Goal: Transaction & Acquisition: Purchase product/service

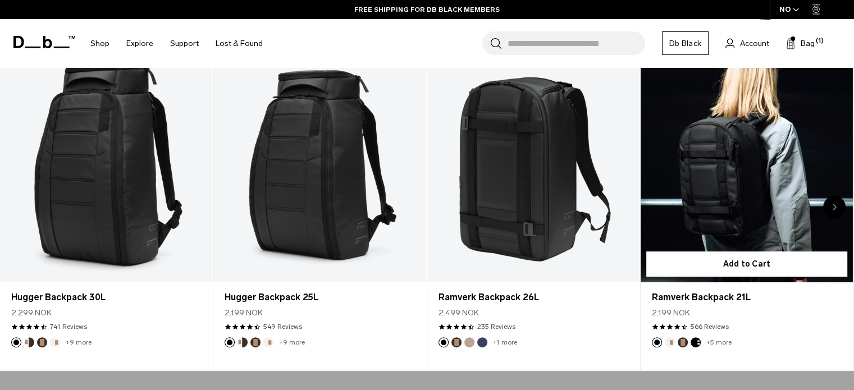
scroll to position [449, 0]
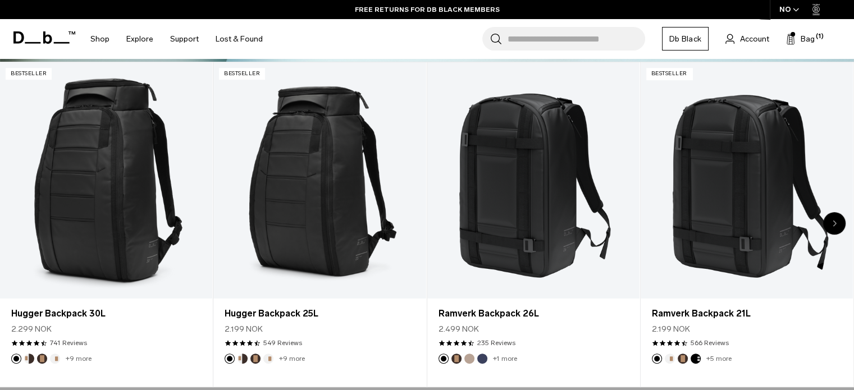
click at [835, 223] on icon "Next slide" at bounding box center [835, 223] width 3 height 5
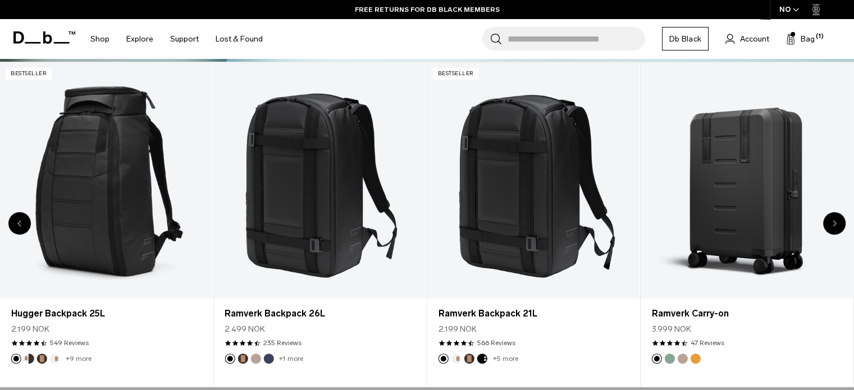
click at [835, 223] on icon "Next slide" at bounding box center [835, 223] width 3 height 5
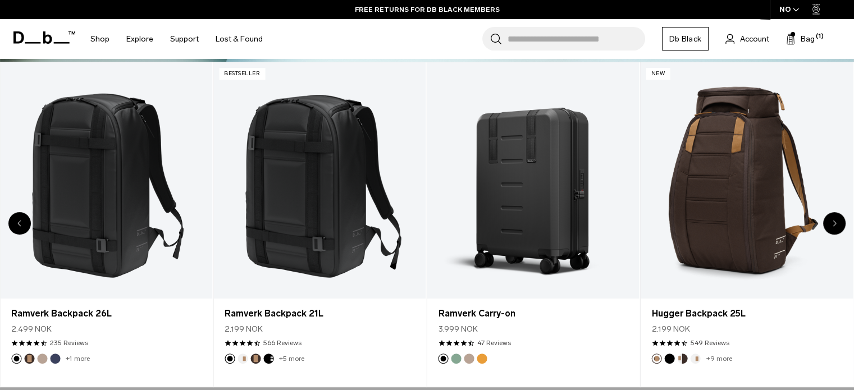
click at [835, 223] on icon "Next slide" at bounding box center [835, 223] width 3 height 5
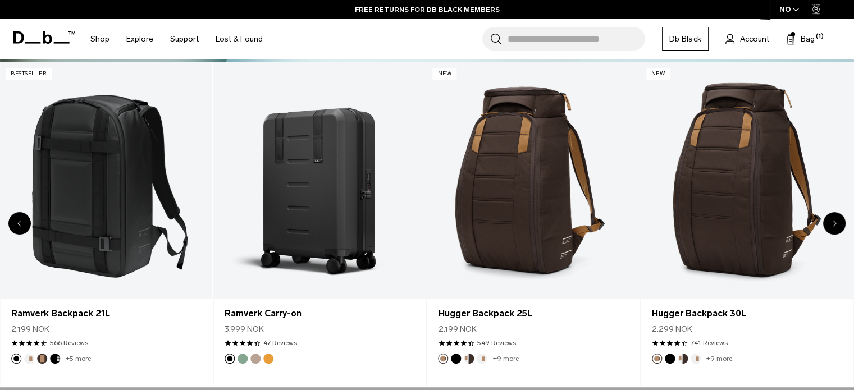
click at [835, 223] on icon "Next slide" at bounding box center [835, 223] width 3 height 5
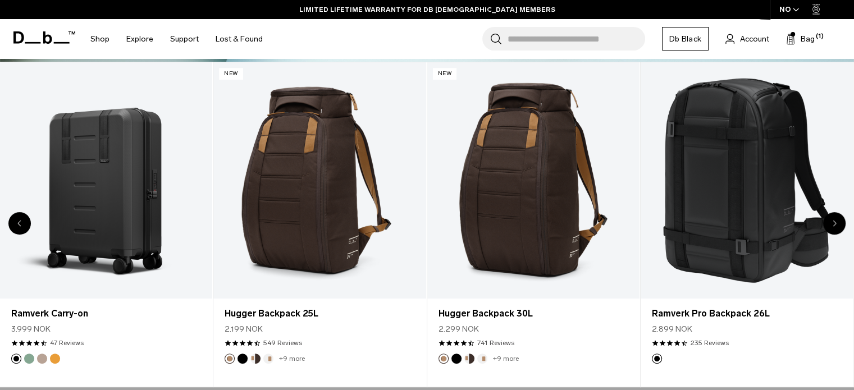
click at [834, 222] on icon "Next slide" at bounding box center [835, 223] width 4 height 7
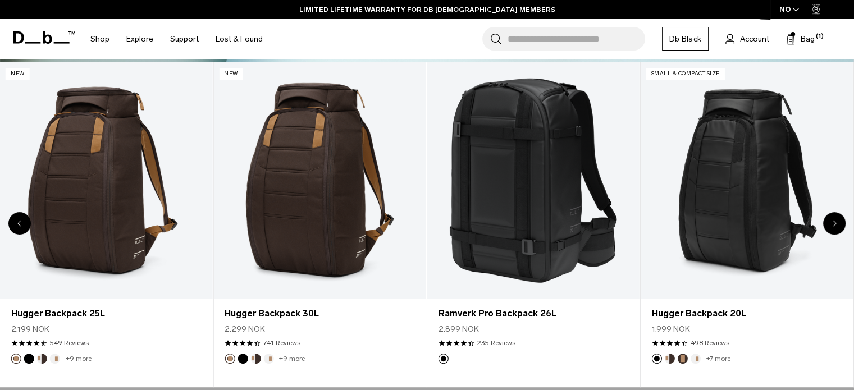
click at [834, 222] on icon "Next slide" at bounding box center [835, 223] width 4 height 7
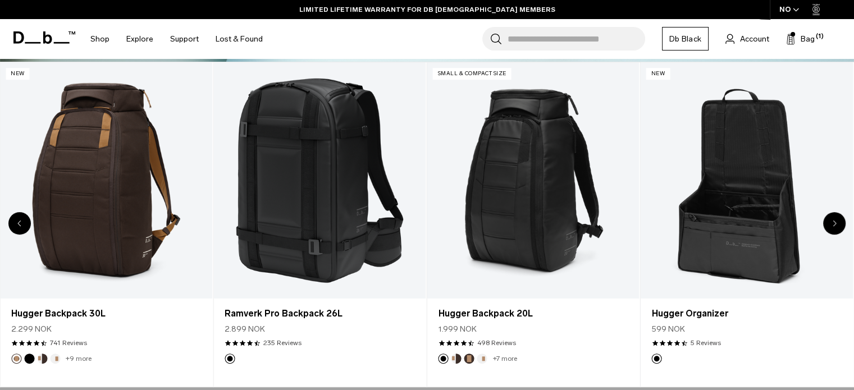
click at [834, 222] on icon "Next slide" at bounding box center [835, 223] width 4 height 7
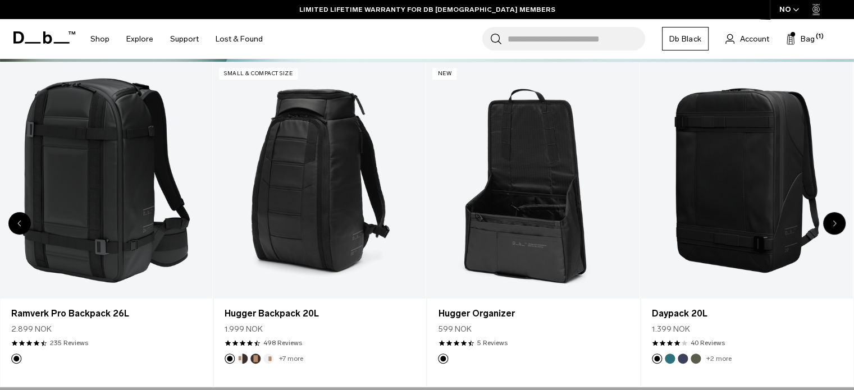
click at [834, 222] on icon "Next slide" at bounding box center [835, 223] width 4 height 7
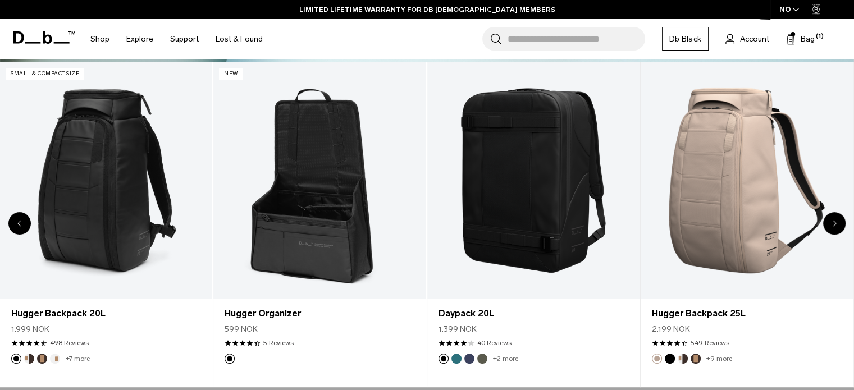
click at [834, 222] on icon "Next slide" at bounding box center [835, 223] width 4 height 7
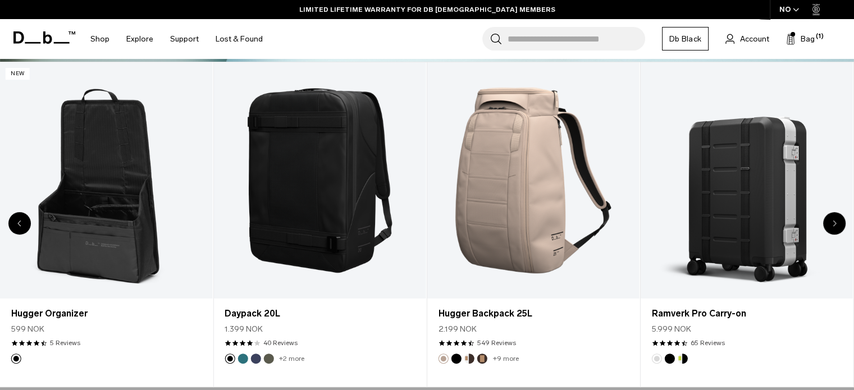
click at [834, 222] on icon "Next slide" at bounding box center [835, 223] width 4 height 7
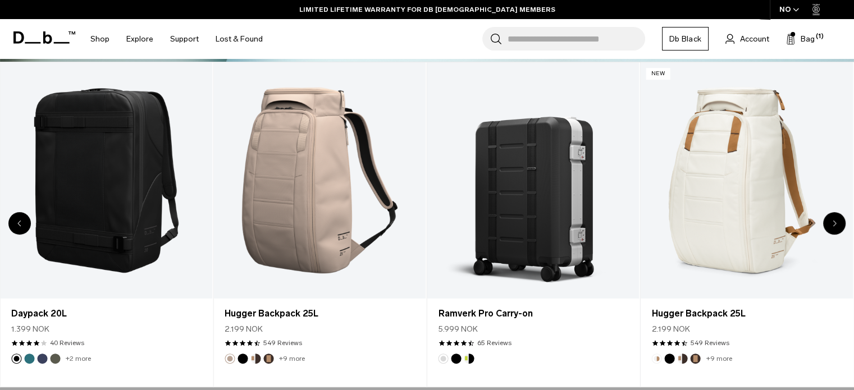
click at [834, 222] on icon "Next slide" at bounding box center [835, 223] width 4 height 7
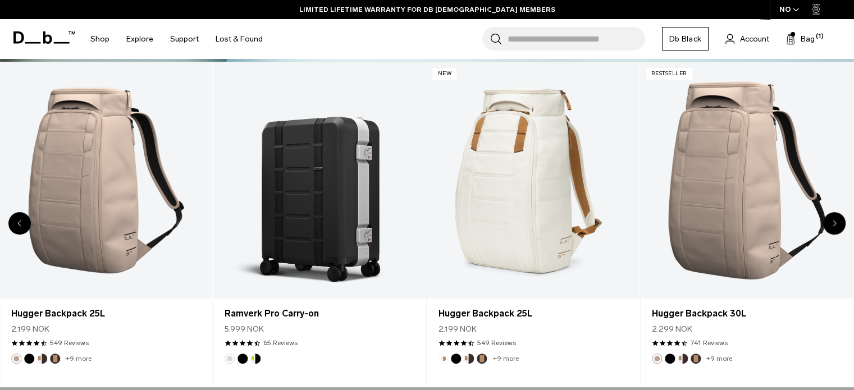
click at [834, 222] on icon "Next slide" at bounding box center [835, 223] width 4 height 7
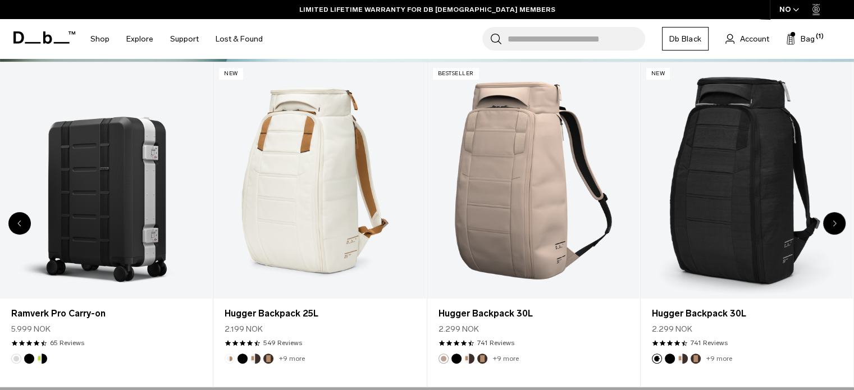
click at [834, 222] on icon "Next slide" at bounding box center [835, 223] width 4 height 7
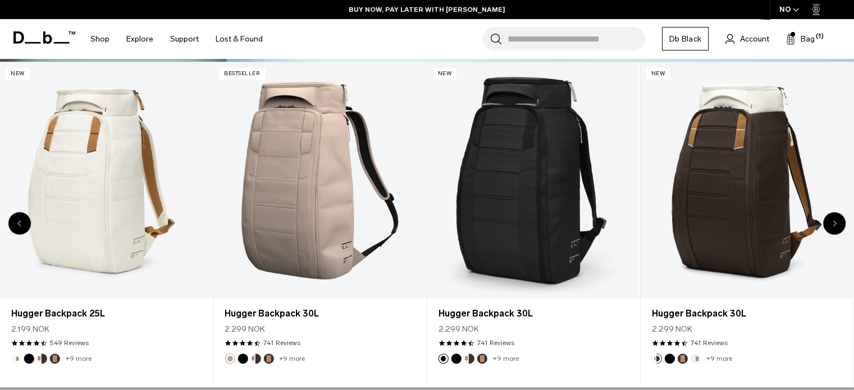
click at [834, 222] on icon "Next slide" at bounding box center [835, 223] width 4 height 7
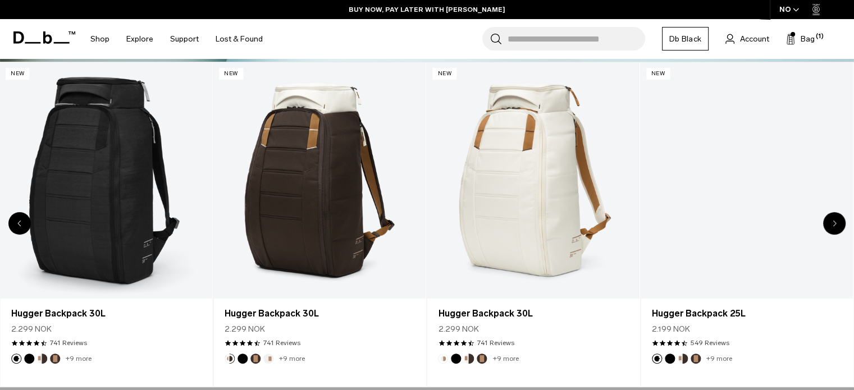
click at [834, 222] on icon "Next slide" at bounding box center [835, 223] width 4 height 7
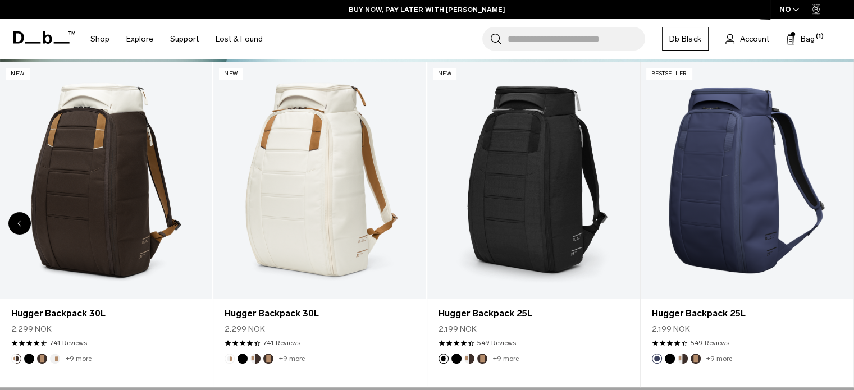
click at [834, 222] on link "Hugger Backpack 25L" at bounding box center [747, 180] width 212 height 236
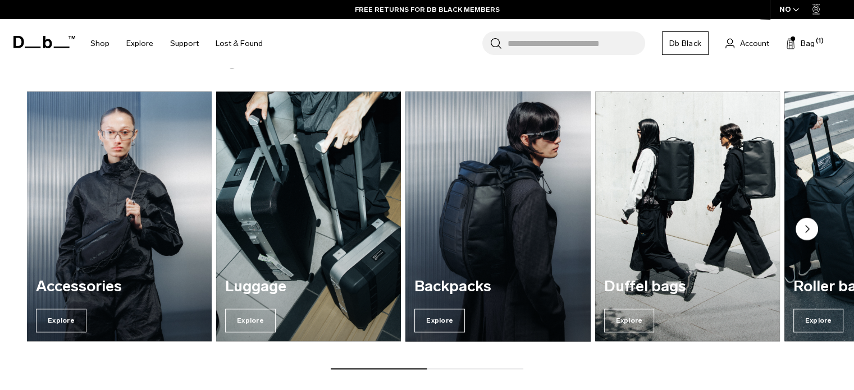
scroll to position [1292, 0]
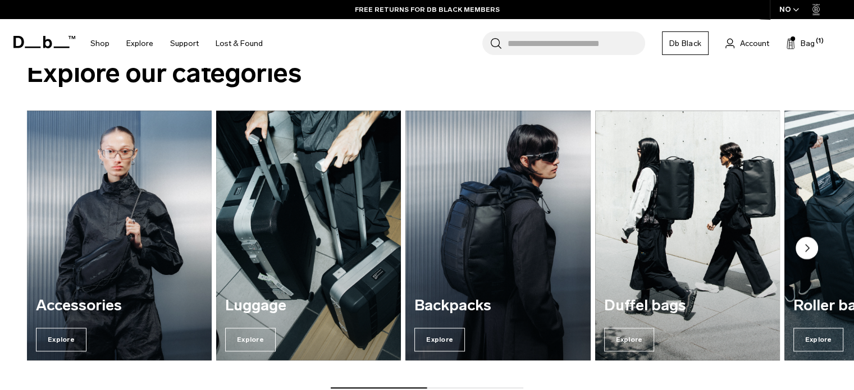
click at [809, 244] on circle "Next slide" at bounding box center [807, 248] width 22 height 22
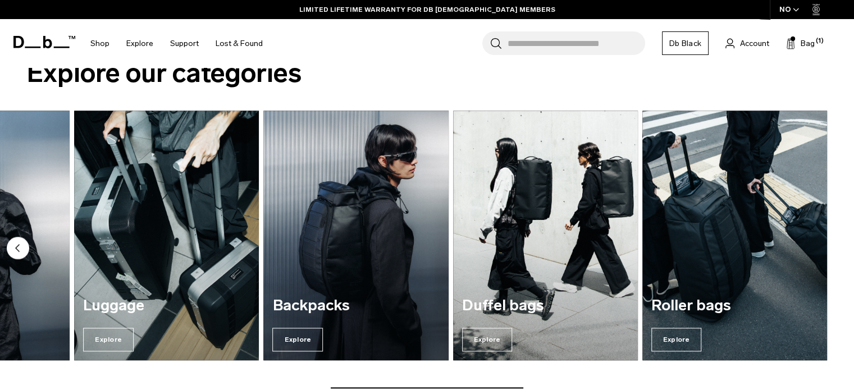
click at [809, 244] on img "5 / 5" at bounding box center [735, 235] width 185 height 249
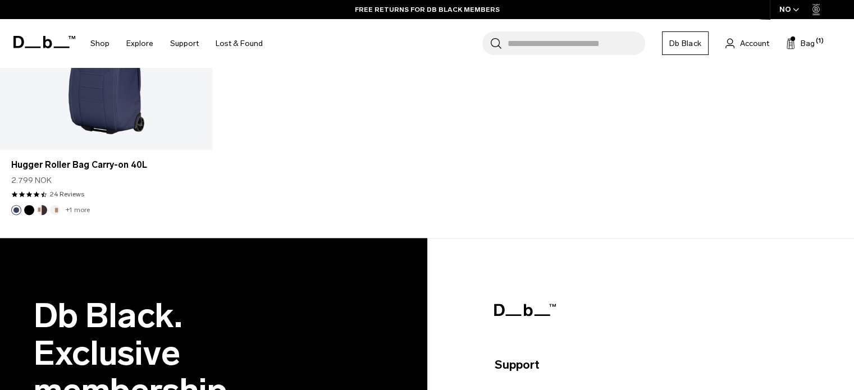
scroll to position [1460, 0]
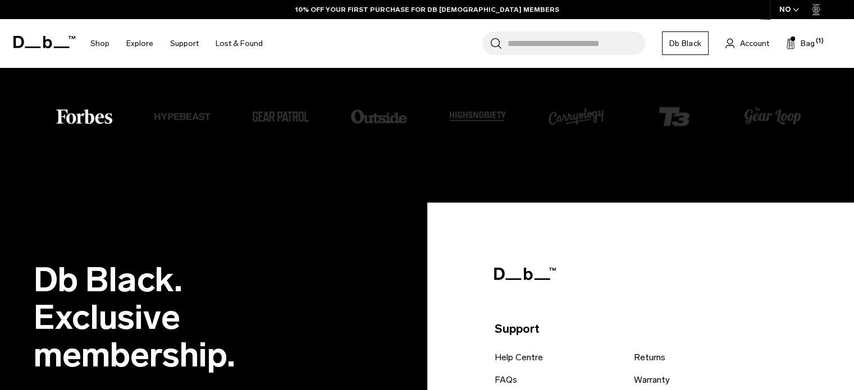
scroll to position [2531, 0]
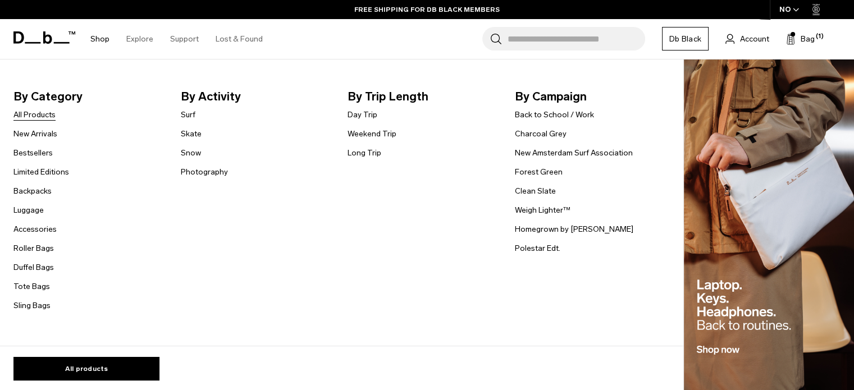
click at [47, 112] on link "All Products" at bounding box center [34, 115] width 42 height 12
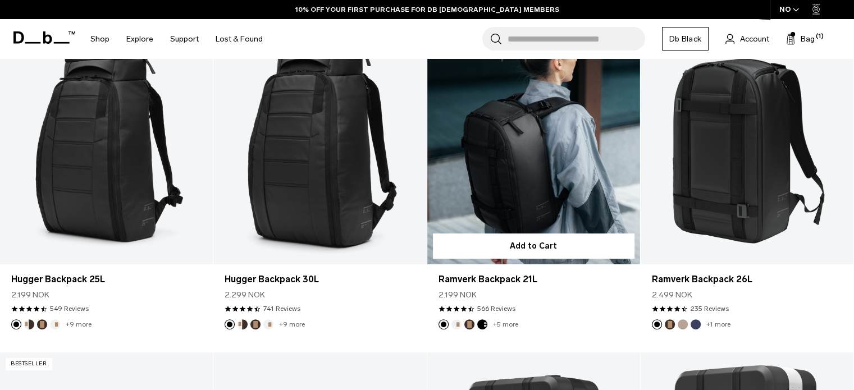
scroll to position [225, 0]
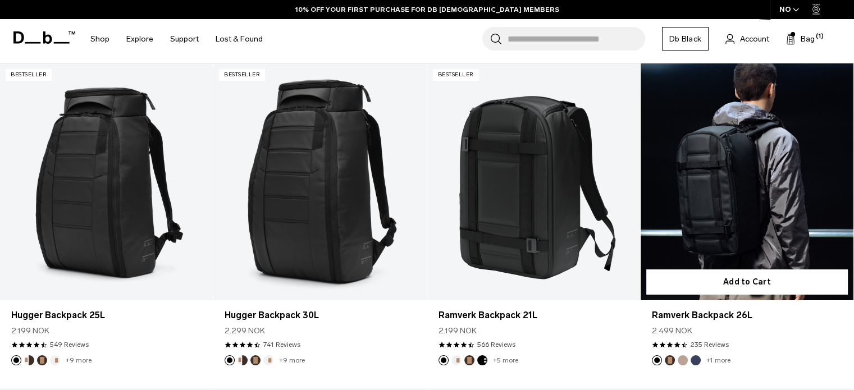
click at [670, 362] on button "Espresso" at bounding box center [670, 361] width 10 height 10
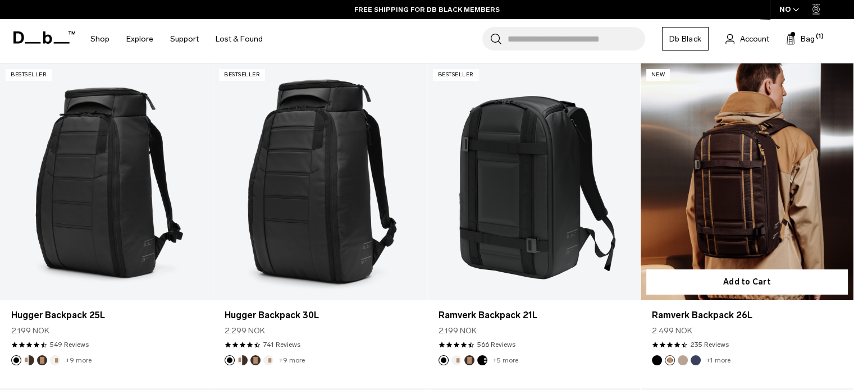
click at [685, 359] on button "Fogbow Beige" at bounding box center [683, 361] width 10 height 10
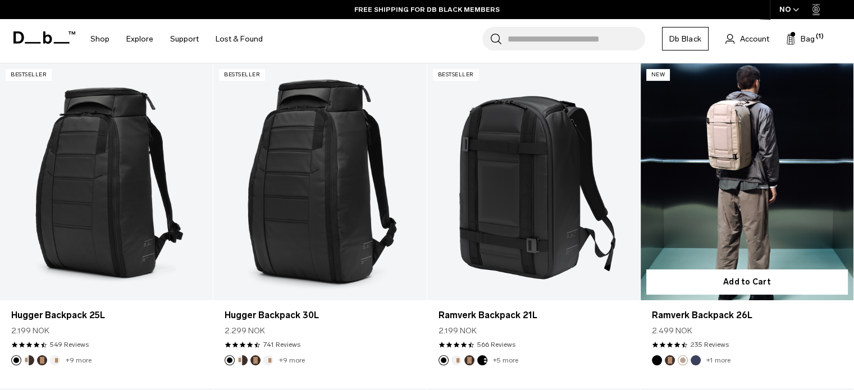
click at [695, 360] on button "Blue Hour" at bounding box center [696, 361] width 10 height 10
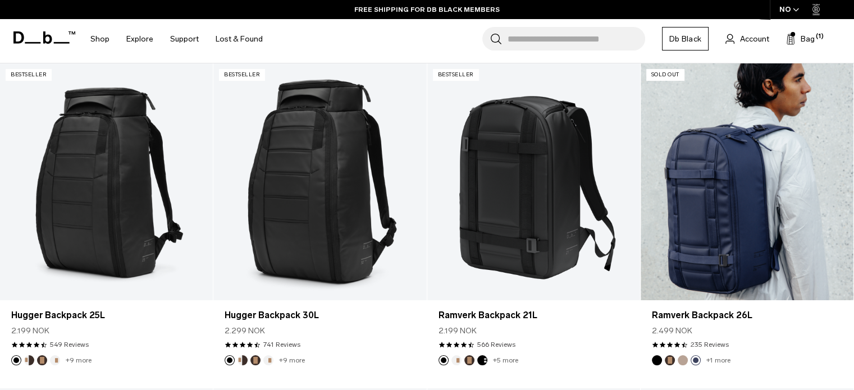
click at [667, 361] on button "Espresso" at bounding box center [670, 361] width 10 height 10
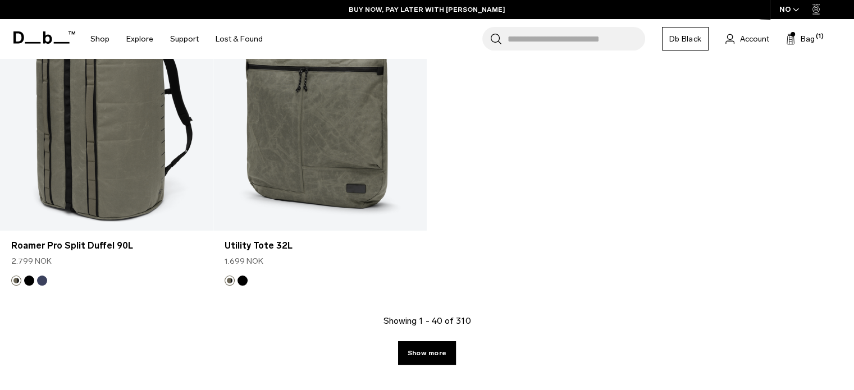
scroll to position [3932, 0]
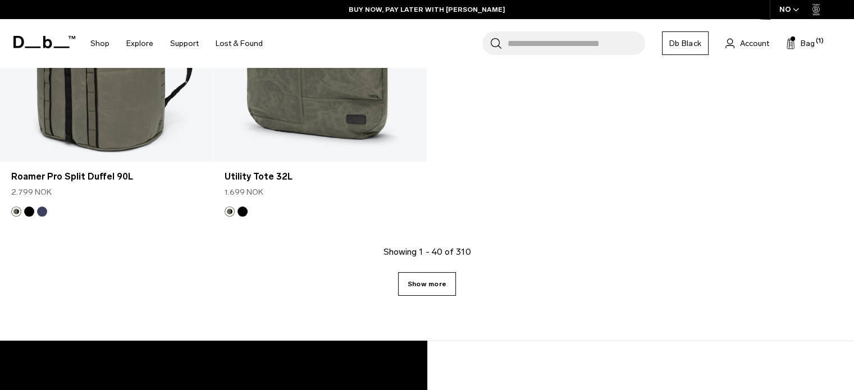
click at [437, 272] on link "Show more" at bounding box center [427, 284] width 58 height 24
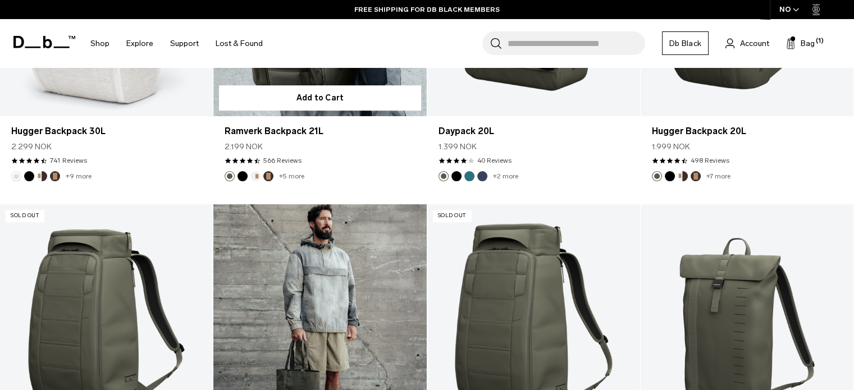
scroll to position [4760, 0]
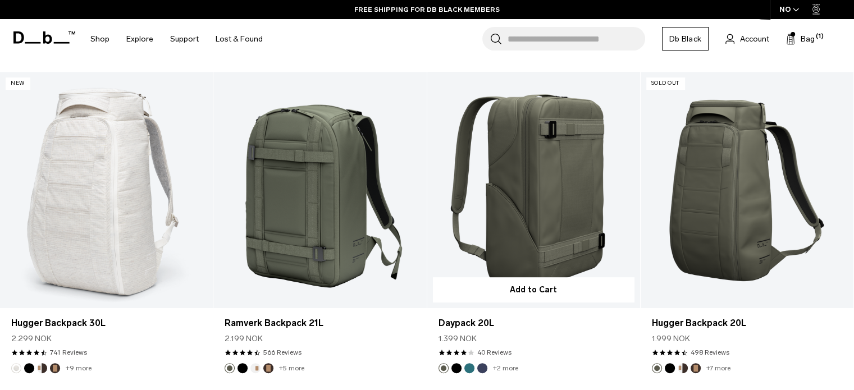
drag, startPoint x: 418, startPoint y: 271, endPoint x: 427, endPoint y: 338, distance: 68.0
click at [427, 338] on div "Daypack 20L 1.399 NOK 4.1 star rating 40 Reviews" at bounding box center [533, 335] width 213 height 55
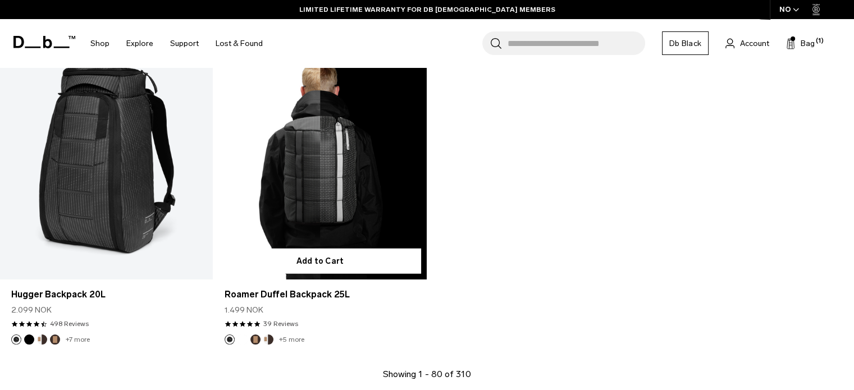
scroll to position [7175, 0]
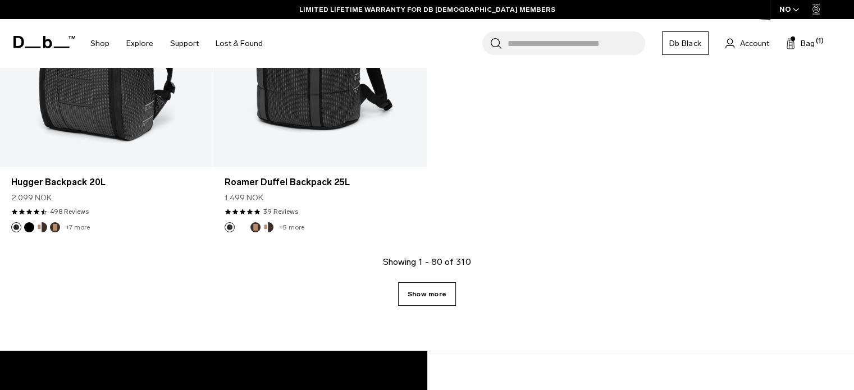
click at [438, 297] on link "Show more" at bounding box center [427, 295] width 58 height 24
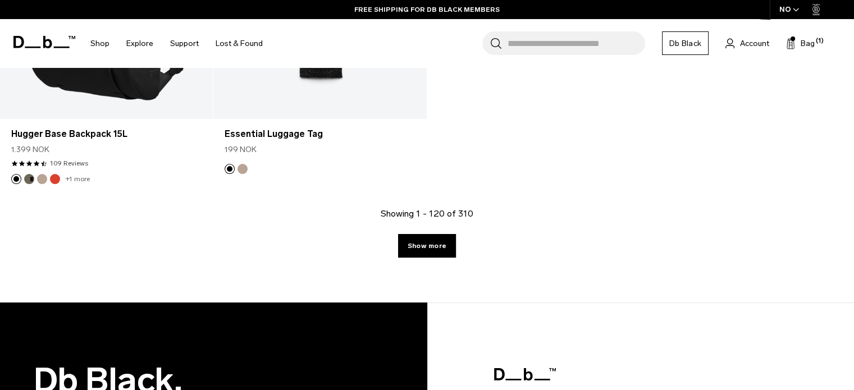
scroll to position [10488, 0]
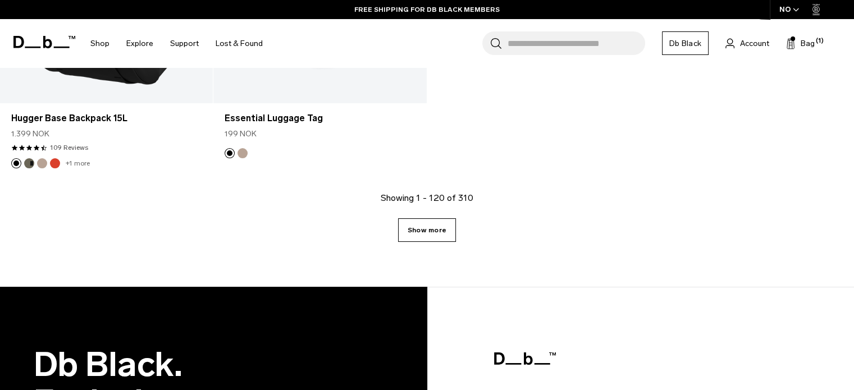
click at [415, 238] on link "Show more" at bounding box center [427, 230] width 58 height 24
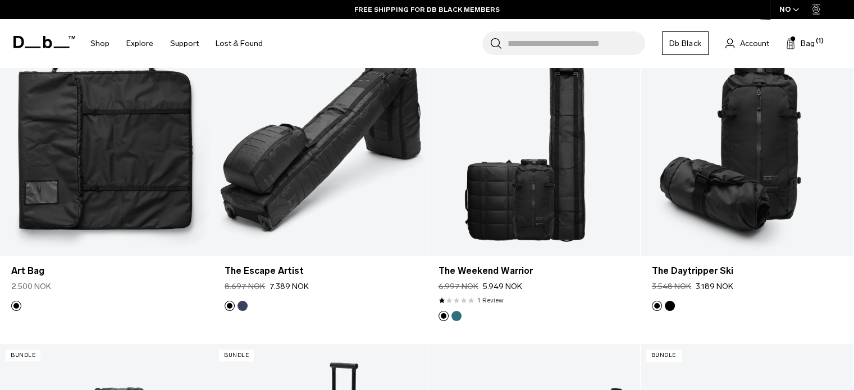
scroll to position [12566, 0]
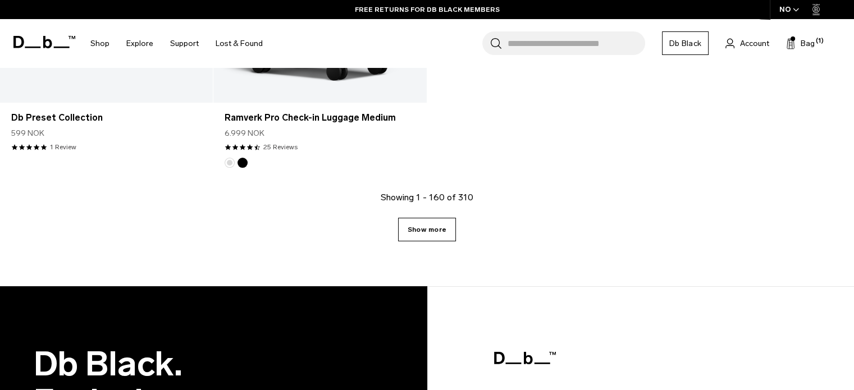
click at [425, 218] on link "Show more" at bounding box center [427, 230] width 58 height 24
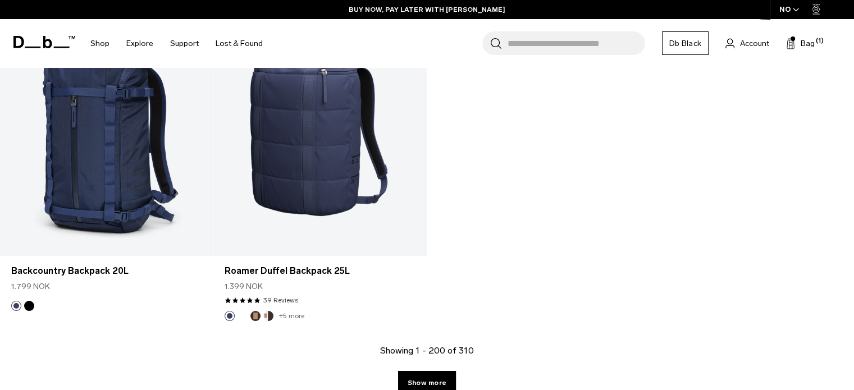
scroll to position [16832, 0]
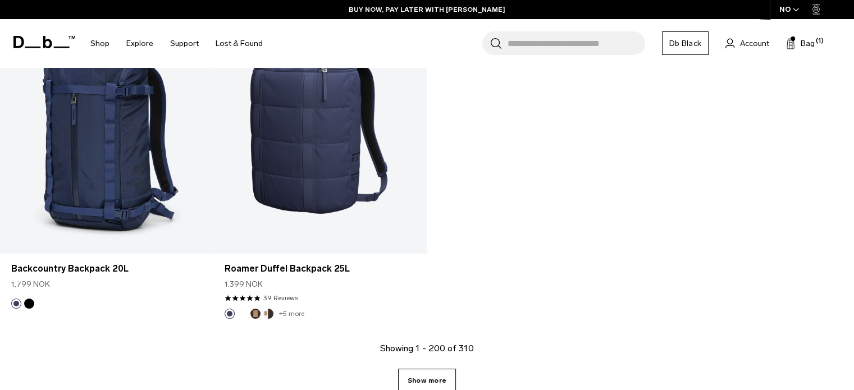
click at [440, 374] on link "Show more" at bounding box center [427, 381] width 58 height 24
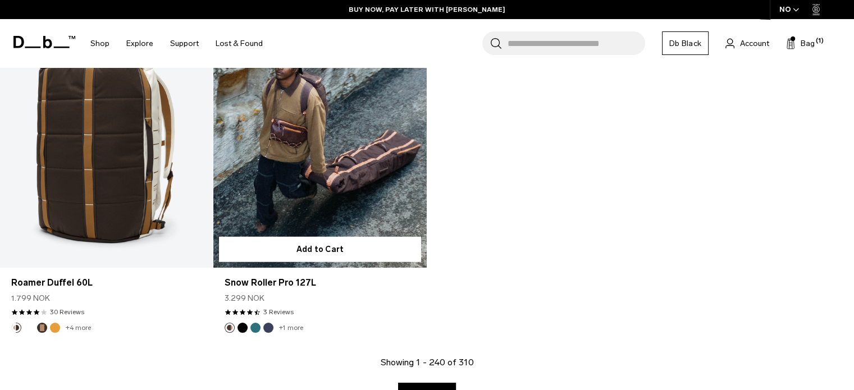
scroll to position [20157, 0]
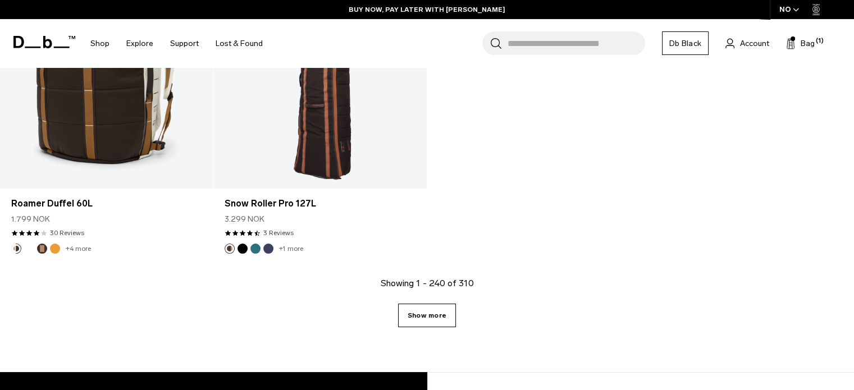
click at [413, 319] on link "Show more" at bounding box center [427, 316] width 58 height 24
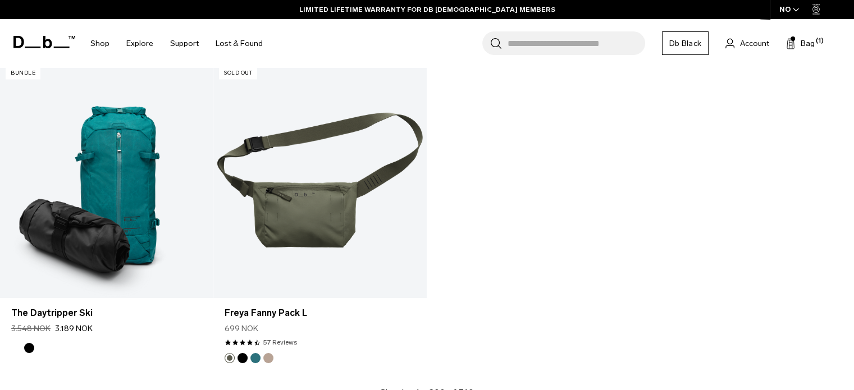
scroll to position [23404, 0]
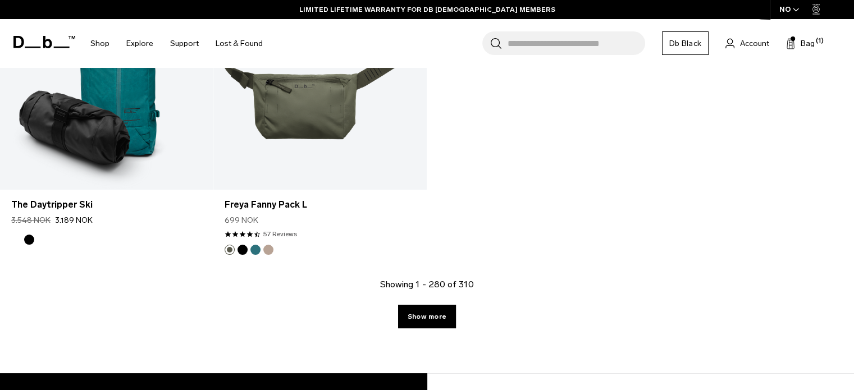
click at [429, 320] on link "Show more" at bounding box center [427, 317] width 58 height 24
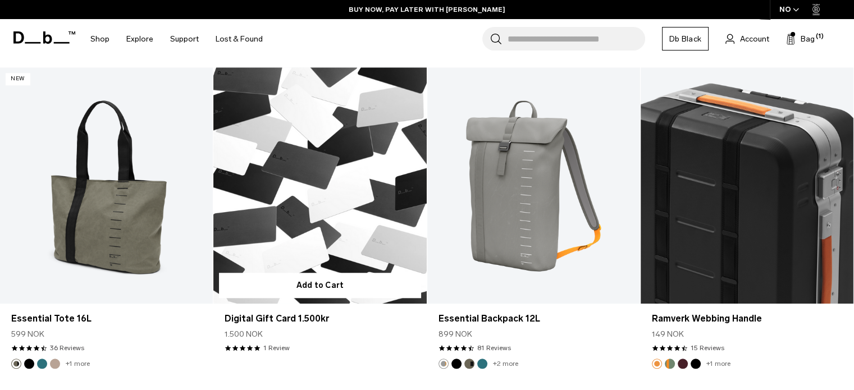
scroll to position [22317, 0]
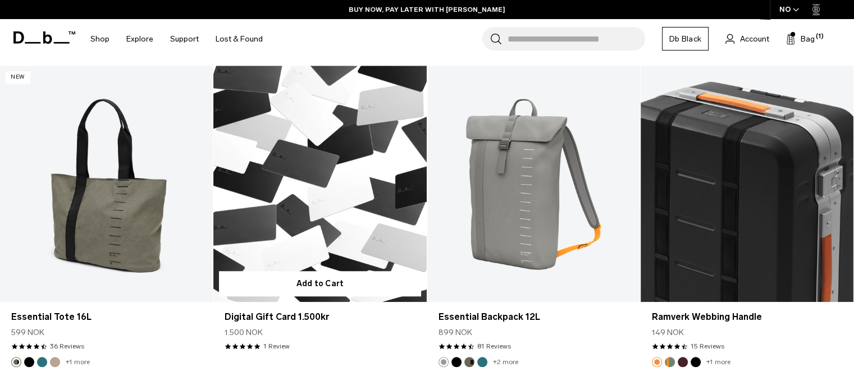
click at [342, 232] on link "Digital Gift Card 1.500kr" at bounding box center [319, 184] width 213 height 236
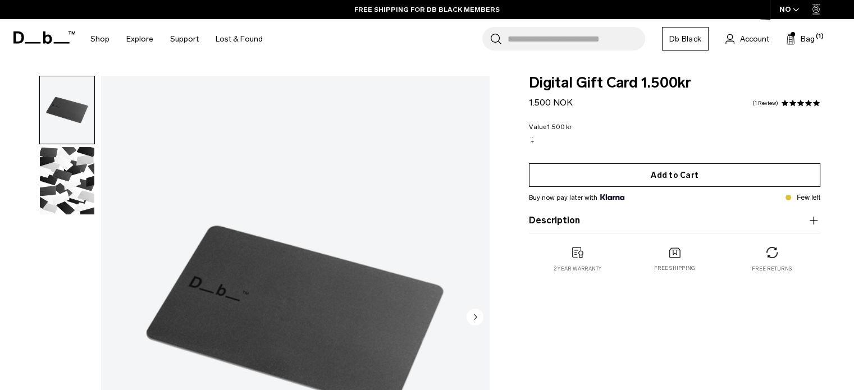
click at [586, 179] on button "Add to Cart" at bounding box center [675, 175] width 292 height 24
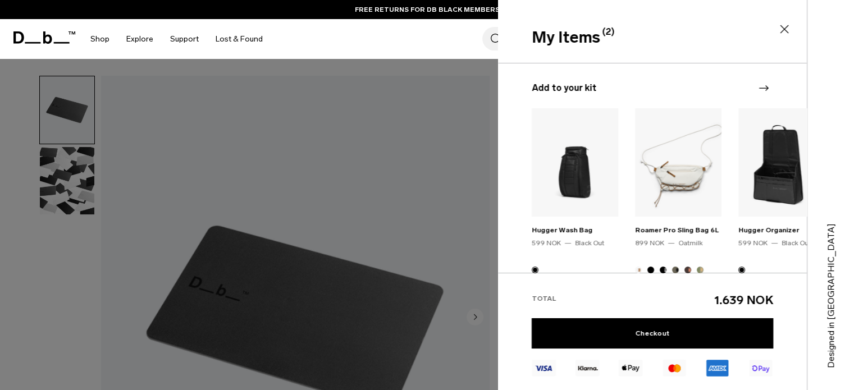
scroll to position [225, 0]
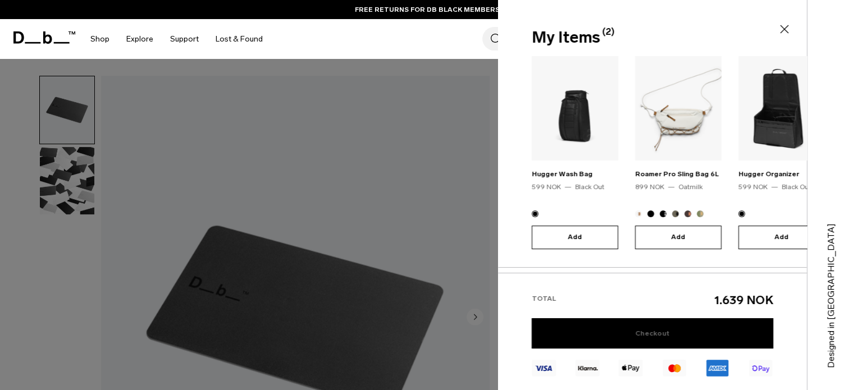
click at [658, 325] on link "Checkout" at bounding box center [653, 333] width 242 height 30
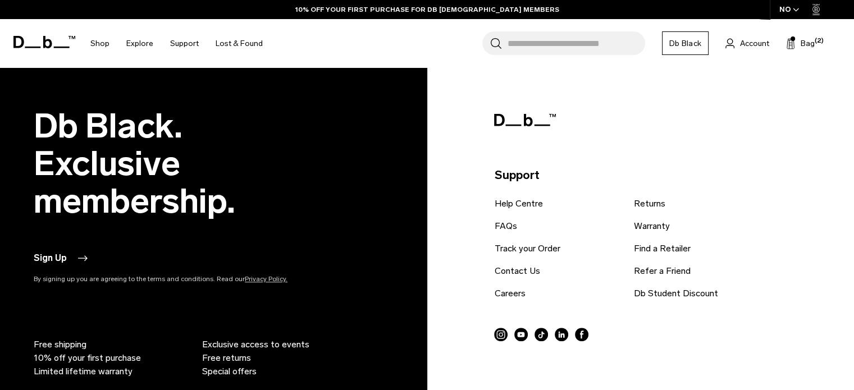
scroll to position [832, 0]
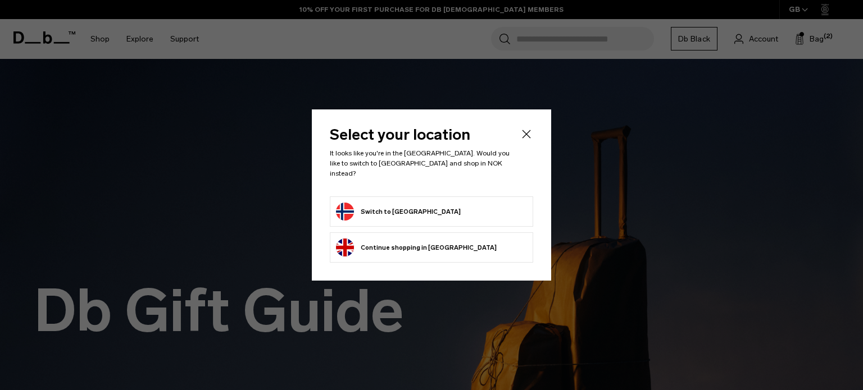
click at [412, 204] on form "Switch to [GEOGRAPHIC_DATA]" at bounding box center [431, 212] width 191 height 18
click at [529, 130] on div "Select your location It looks like you're in the [GEOGRAPHIC_DATA]. Would you l…" at bounding box center [431, 195] width 239 height 171
click at [526, 135] on icon "Close" at bounding box center [526, 134] width 13 height 13
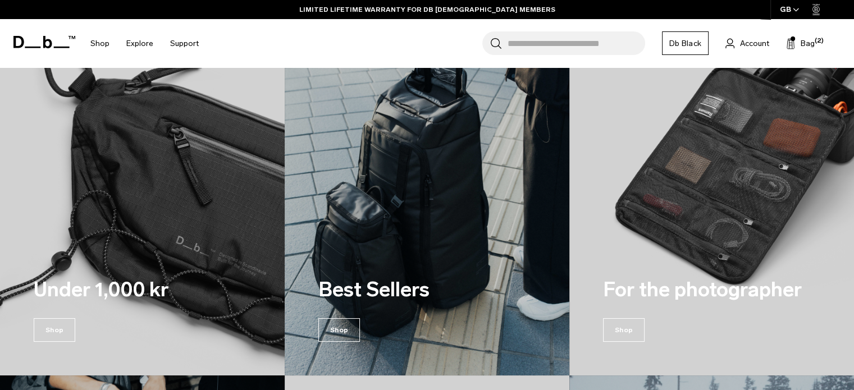
scroll to position [1348, 0]
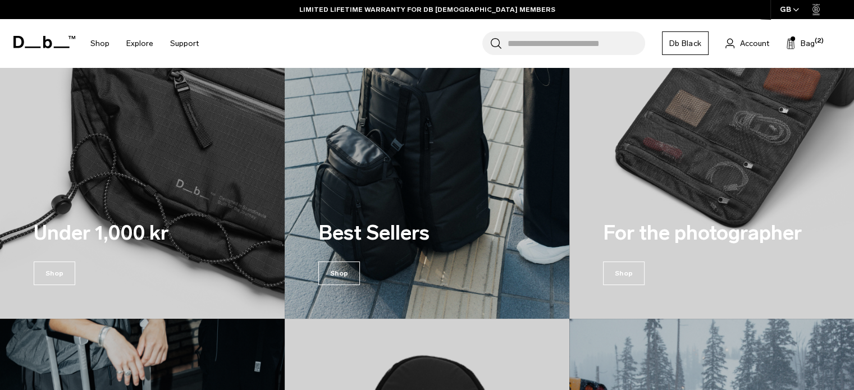
click at [407, 222] on h3 "Best Sellers" at bounding box center [419, 233] width 202 height 30
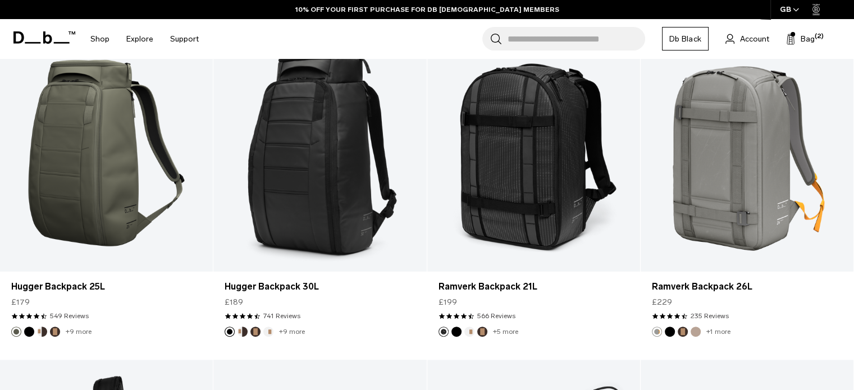
scroll to position [337, 0]
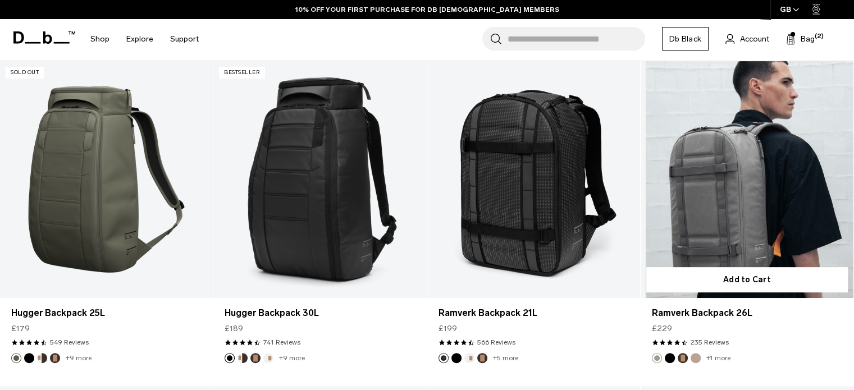
drag, startPoint x: 699, startPoint y: 206, endPoint x: 690, endPoint y: 204, distance: 8.7
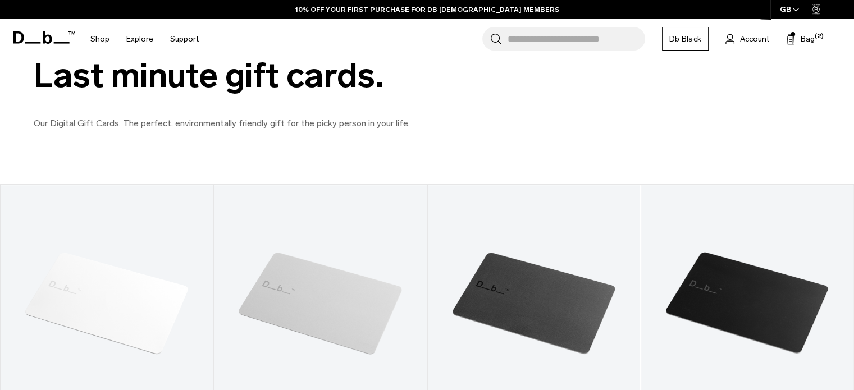
scroll to position [225, 0]
